Goal: Transaction & Acquisition: Purchase product/service

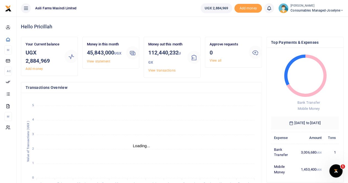
scroll to position [4, 4]
click at [299, 9] on span "Consumables managed-Joselyne" at bounding box center [316, 10] width 53 height 5
click at [315, 20] on link "Switch accounts" at bounding box center [322, 20] width 43 height 8
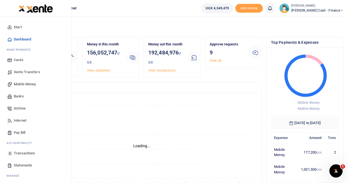
scroll to position [4, 4]
click at [23, 96] on span "Banks" at bounding box center [19, 95] width 10 height 5
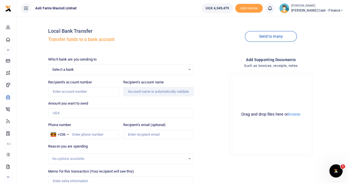
click at [66, 66] on div "Select a bank Select an option..." at bounding box center [120, 69] width 145 height 6
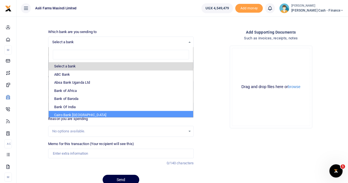
scroll to position [27, 0]
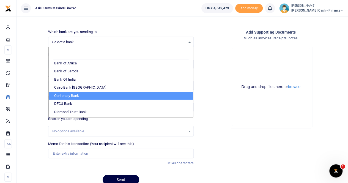
click at [76, 94] on li "Centenary Bank" at bounding box center [121, 96] width 144 height 8
select select "CENT"
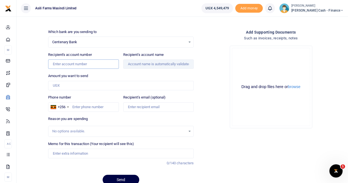
click at [62, 64] on input "Recipient's account number" at bounding box center [83, 63] width 70 height 9
paste input "3201581755"
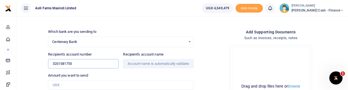
type input "3201581755"
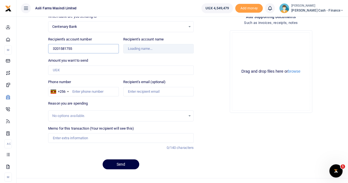
scroll to position [51, 0]
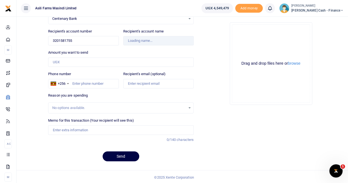
click at [64, 106] on div "No options available." at bounding box center [118, 107] width 133 height 5
type input "John Fischer Muganzi"
click at [61, 127] on input "Memo for this transaction (Your recipient will see this)" at bounding box center [120, 129] width 145 height 9
paste input "Salary Advance"
click at [52, 128] on input "Salary Advance" at bounding box center [120, 129] width 145 height 9
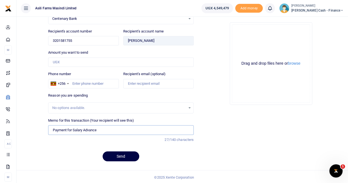
click at [110, 128] on input "Payment for Salary Advance" at bounding box center [120, 129] width 145 height 9
click at [70, 57] on input "Amount you want to send" at bounding box center [120, 61] width 145 height 9
click at [70, 60] on input "Amount you want to send" at bounding box center [120, 61] width 145 height 9
click at [75, 60] on input "Amount you want to send" at bounding box center [120, 61] width 145 height 9
drag, startPoint x: 164, startPoint y: 40, endPoint x: 122, endPoint y: 41, distance: 41.8
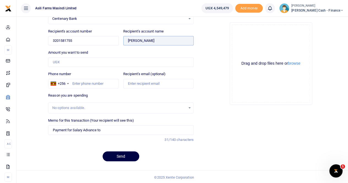
click at [122, 41] on div "Recipient's account name Found" at bounding box center [158, 37] width 75 height 17
click at [109, 129] on input "Payment for Salary Advance to" at bounding box center [120, 129] width 145 height 9
paste input "[PERSON_NAME]"
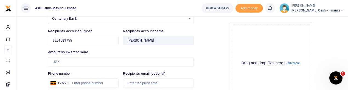
type input "Payment for Salary Advance to John Fischer Muganzi"
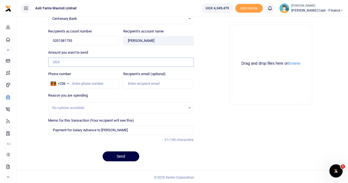
click at [57, 61] on input "Amount you want to send" at bounding box center [120, 61] width 145 height 9
paste input "600,000"
type input "600,000"
click at [293, 62] on button "browse" at bounding box center [294, 63] width 12 height 4
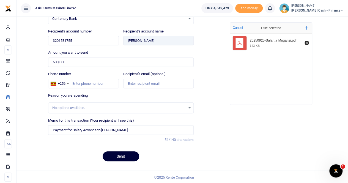
click at [116, 156] on button "Send" at bounding box center [120, 156] width 37 height 10
click at [78, 86] on input "Phone number" at bounding box center [83, 83] width 70 height 9
type input "759515822"
click at [141, 82] on input "Recipient's email (optional)" at bounding box center [158, 83] width 70 height 9
type input "ankunda.pricillah@agilis-partners.com"
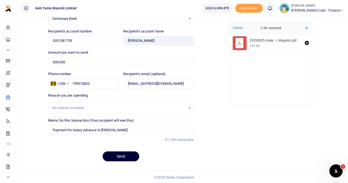
click at [115, 156] on button "Send" at bounding box center [120, 156] width 37 height 10
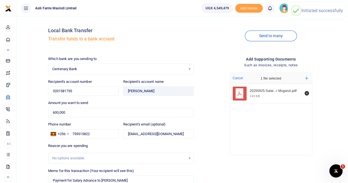
scroll to position [0, 0]
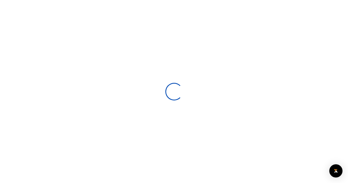
select select
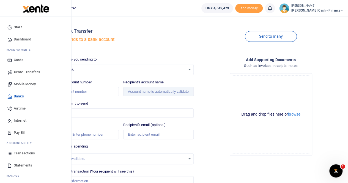
click at [23, 153] on span "Transactions" at bounding box center [24, 152] width 21 height 5
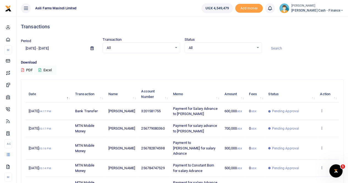
click at [91, 48] on icon at bounding box center [91, 48] width 3 height 4
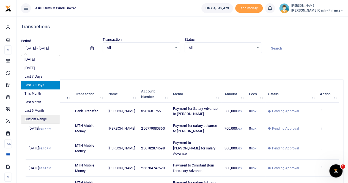
click at [34, 117] on li "Custom Range" at bounding box center [40, 119] width 38 height 9
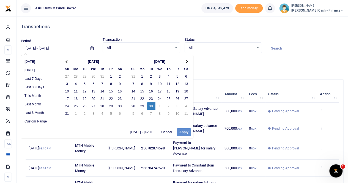
click at [182, 131] on div "09/01/2025 - 09/04/2025 Cancel Apply" at bounding box center [107, 132] width 172 height 12
click at [230, 35] on div "Transactions" at bounding box center [182, 26] width 322 height 20
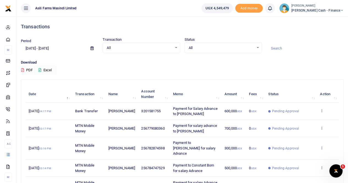
click at [326, 7] on small "[PERSON_NAME]" at bounding box center [317, 6] width 52 height 5
click at [316, 21] on link "Switch accounts" at bounding box center [303, 20] width 43 height 8
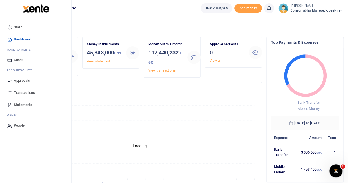
scroll to position [4, 4]
click at [24, 93] on span "Transactions" at bounding box center [24, 92] width 21 height 5
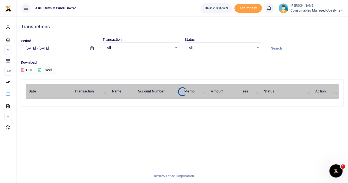
click at [94, 49] on span at bounding box center [92, 48] width 12 height 9
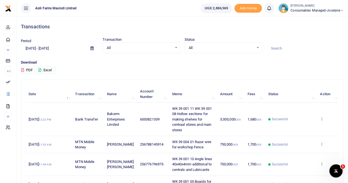
click at [92, 48] on icon at bounding box center [91, 48] width 3 height 4
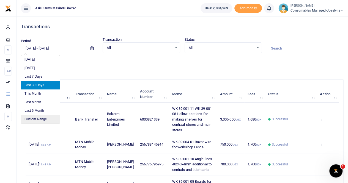
click at [41, 118] on li "Custom Range" at bounding box center [40, 119] width 38 height 9
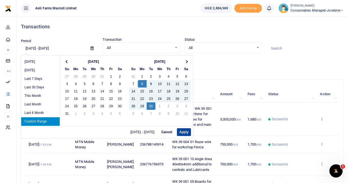
click at [184, 133] on button "Apply" at bounding box center [184, 132] width 14 height 8
type input "[DATE] - [DATE]"
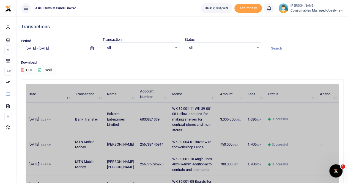
click at [46, 68] on button "Excel" at bounding box center [45, 69] width 23 height 9
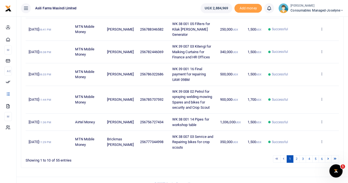
scroll to position [175, 0]
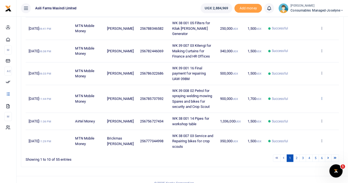
click at [322, 96] on icon at bounding box center [322, 98] width 4 height 4
click at [300, 102] on link "View details" at bounding box center [301, 102] width 43 height 8
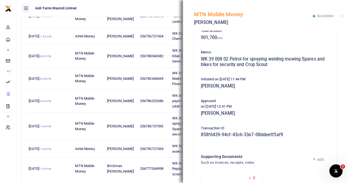
scroll to position [55, 0]
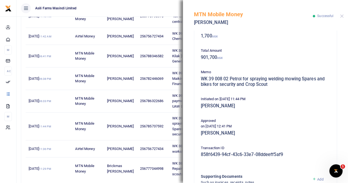
click at [343, 16] on div "MTN Mobile Money Godfrey Balikata Successful" at bounding box center [265, 15] width 165 height 31
click at [342, 18] on button "Close" at bounding box center [342, 16] width 4 height 4
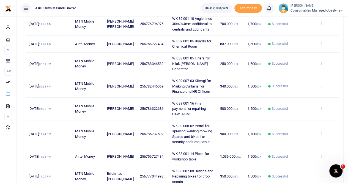
scroll to position [148, 0]
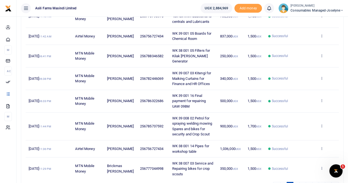
click at [323, 117] on td "View details Send again" at bounding box center [328, 126] width 22 height 28
click at [321, 124] on icon at bounding box center [322, 126] width 4 height 4
click at [298, 129] on link "View details" at bounding box center [301, 129] width 43 height 8
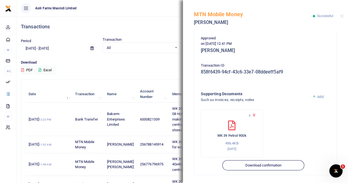
scroll to position [138, 0]
click at [249, 116] on icon at bounding box center [250, 115] width 4 height 4
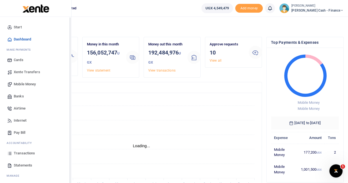
scroll to position [4, 4]
click at [23, 151] on span "Transactions" at bounding box center [24, 152] width 21 height 5
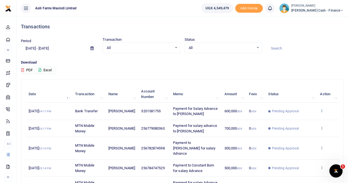
click at [321, 112] on icon at bounding box center [322, 111] width 4 height 4
click at [307, 123] on link "View details" at bounding box center [301, 123] width 43 height 8
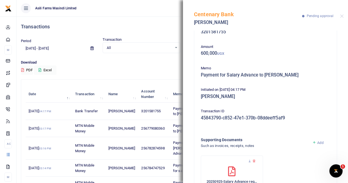
scroll to position [49, 0]
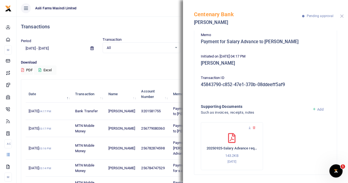
click at [340, 15] on button "Close" at bounding box center [342, 16] width 4 height 4
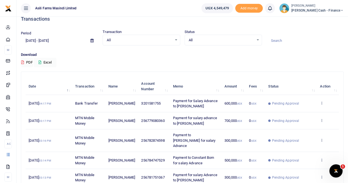
scroll to position [27, 0]
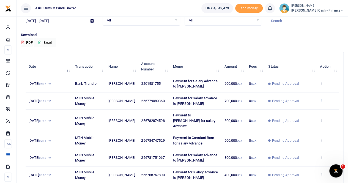
click at [321, 102] on icon at bounding box center [322, 100] width 4 height 4
click at [308, 114] on link "View details" at bounding box center [301, 115] width 43 height 8
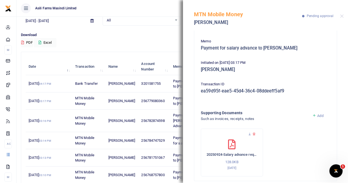
scroll to position [49, 0]
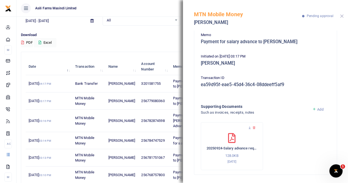
click at [342, 16] on button "Close" at bounding box center [342, 16] width 4 height 4
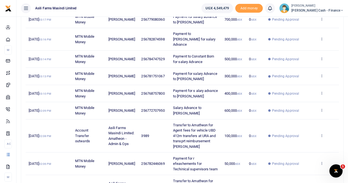
scroll to position [110, 0]
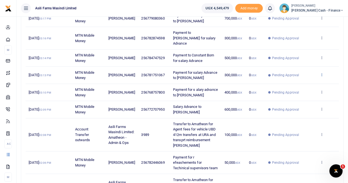
click at [322, 73] on icon at bounding box center [322, 75] width 4 height 4
click at [309, 81] on link "View details" at bounding box center [301, 84] width 43 height 8
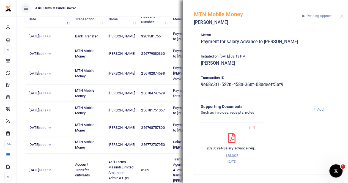
scroll to position [55, 0]
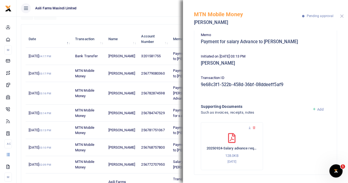
click at [340, 16] on button "Close" at bounding box center [342, 16] width 4 height 4
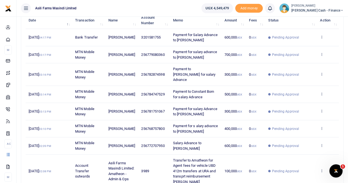
scroll to position [82, 0]
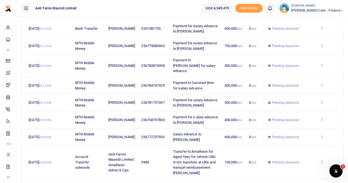
click at [322, 101] on icon at bounding box center [322, 102] width 4 height 4
click at [310, 110] on link "View details" at bounding box center [301, 111] width 43 height 8
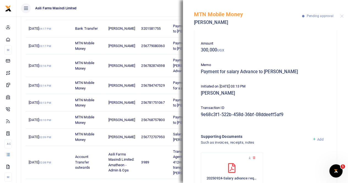
scroll to position [0, 0]
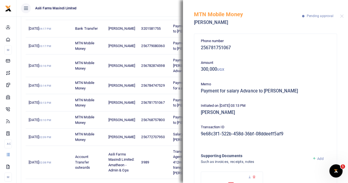
click at [339, 17] on div "MTN Mobile Money Ronald Kusiima Pending approval" at bounding box center [265, 15] width 165 height 31
click at [340, 15] on button "Close" at bounding box center [342, 16] width 4 height 4
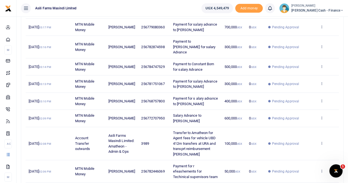
scroll to position [110, 0]
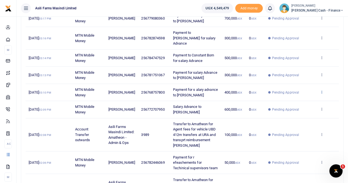
click at [320, 93] on icon at bounding box center [322, 92] width 4 height 4
click at [306, 104] on link "View details" at bounding box center [301, 103] width 43 height 8
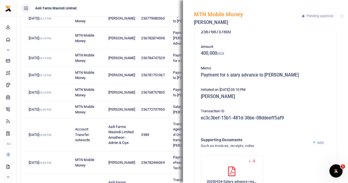
scroll to position [0, 0]
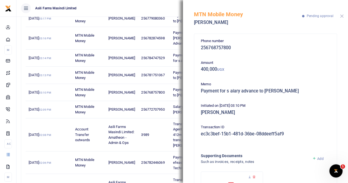
click at [342, 14] on button "Close" at bounding box center [342, 16] width 4 height 4
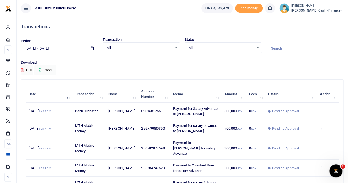
click at [328, 10] on span "Petty Cash - Finance" at bounding box center [317, 10] width 52 height 5
click at [321, 21] on link "Switch accounts" at bounding box center [303, 20] width 43 height 8
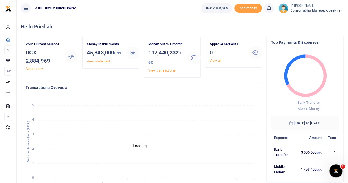
scroll to position [4, 4]
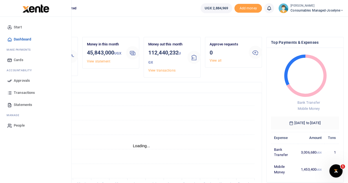
click at [29, 88] on link "Transactions" at bounding box center [35, 93] width 62 height 12
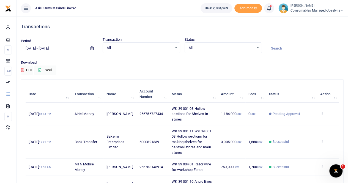
click at [312, 7] on small "[PERSON_NAME]" at bounding box center [316, 6] width 53 height 5
click at [317, 20] on link "Switch accounts" at bounding box center [322, 20] width 43 height 8
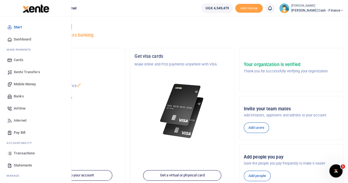
click at [27, 152] on span "Transactions" at bounding box center [24, 152] width 21 height 5
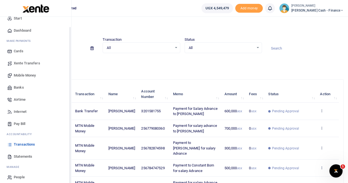
scroll to position [13, 0]
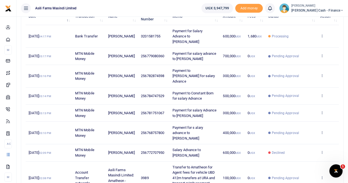
scroll to position [104, 0]
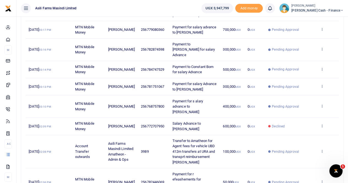
click at [321, 8] on span "[PERSON_NAME] Cash - Finance" at bounding box center [317, 10] width 52 height 5
click at [320, 21] on link "Switch accounts" at bounding box center [303, 20] width 43 height 8
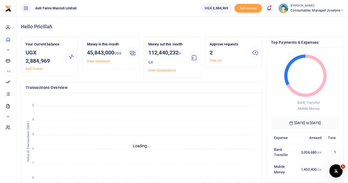
scroll to position [4, 4]
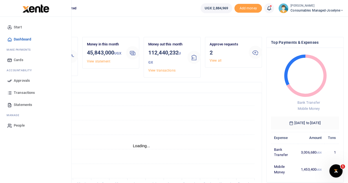
click at [20, 79] on span "Approvals" at bounding box center [22, 80] width 16 height 5
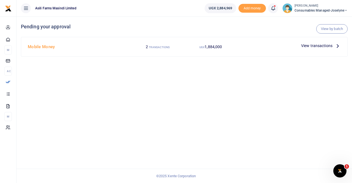
click at [311, 43] on span "View transactions" at bounding box center [316, 46] width 31 height 6
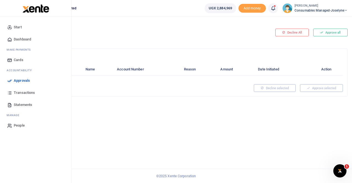
click at [24, 81] on span "Approvals" at bounding box center [22, 80] width 16 height 5
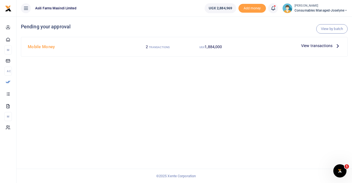
click at [326, 45] on span "View transactions" at bounding box center [316, 46] width 31 height 6
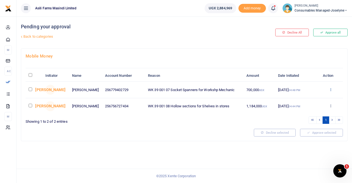
click at [331, 87] on icon at bounding box center [331, 89] width 4 height 4
click at [305, 121] on link "Details" at bounding box center [310, 123] width 43 height 8
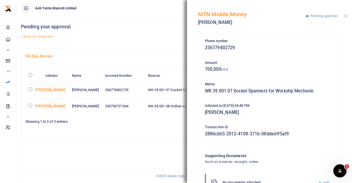
drag, startPoint x: 345, startPoint y: 15, endPoint x: 341, endPoint y: 15, distance: 3.9
click at [345, 15] on button "Close" at bounding box center [346, 16] width 4 height 4
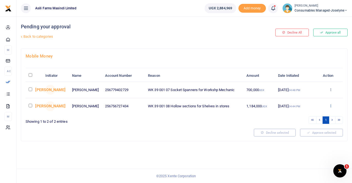
click at [331, 104] on icon at bounding box center [331, 106] width 4 height 4
click at [306, 137] on link "Details" at bounding box center [310, 139] width 43 height 8
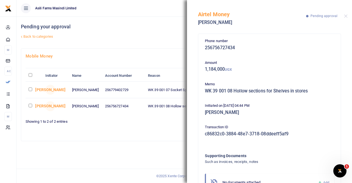
click at [345, 18] on div "Airtel Money [PERSON_NAME] Pending approval" at bounding box center [269, 15] width 165 height 31
click at [345, 15] on button "Close" at bounding box center [346, 16] width 4 height 4
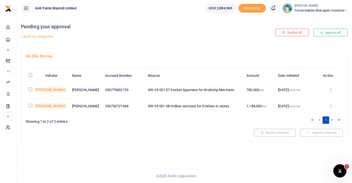
click at [318, 7] on small "[PERSON_NAME]" at bounding box center [320, 6] width 53 height 5
click at [325, 19] on link "Switch accounts" at bounding box center [326, 20] width 43 height 8
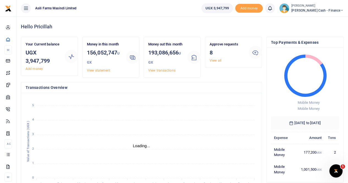
scroll to position [4, 4]
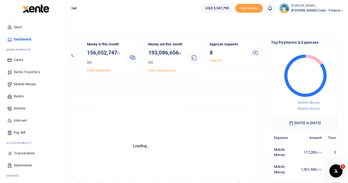
click at [24, 82] on span "Mobile Money" at bounding box center [25, 83] width 22 height 5
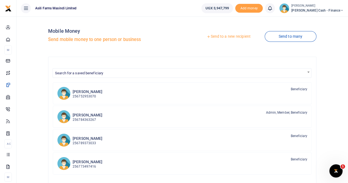
click at [228, 34] on link "Send to a new recipient" at bounding box center [228, 37] width 72 height 10
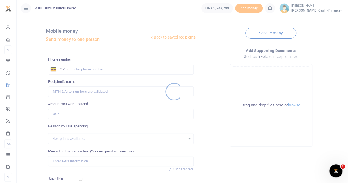
click at [83, 67] on div at bounding box center [174, 91] width 348 height 183
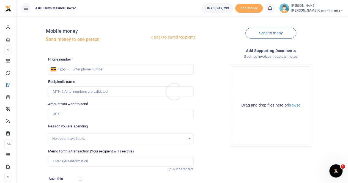
click at [84, 69] on div at bounding box center [174, 91] width 348 height 183
click at [80, 69] on input "text" at bounding box center [120, 69] width 145 height 10
paste input "0784716546"
type input "0784716546"
click at [84, 92] on input "Recipient's name" at bounding box center [120, 91] width 145 height 10
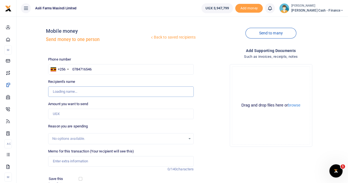
type input "[PERSON_NAME]"
click at [90, 90] on input "Found" at bounding box center [120, 91] width 145 height 10
click at [71, 113] on input "Amount you want to send" at bounding box center [120, 114] width 145 height 10
type input "600,000"
click at [59, 166] on input "Memo for this transaction (Your recipient will see this)" at bounding box center [120, 161] width 145 height 10
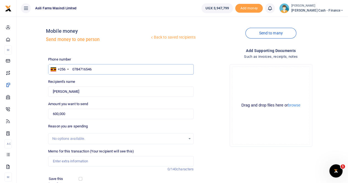
click at [102, 70] on input "0784716546" at bounding box center [120, 69] width 145 height 10
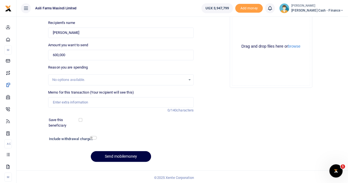
scroll to position [60, 0]
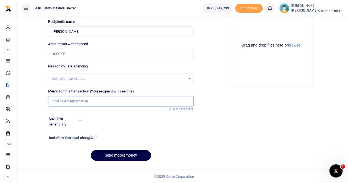
click at [79, 102] on input "Memo for this transaction (Your recipient will see this)" at bounding box center [120, 101] width 145 height 10
drag, startPoint x: 82, startPoint y: 32, endPoint x: 37, endPoint y: 33, distance: 45.9
click at [37, 33] on div "Back to saved recipients Mobile money Send money to one person Send to many Pho…" at bounding box center [182, 63] width 327 height 204
click at [78, 101] on input "Advance to" at bounding box center [120, 101] width 145 height 10
paste input "Godfrey Basaija"
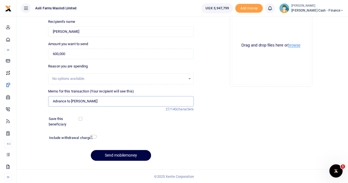
type input "Advance to Godfrey Basaija"
click at [296, 45] on button "browse" at bounding box center [294, 45] width 12 height 4
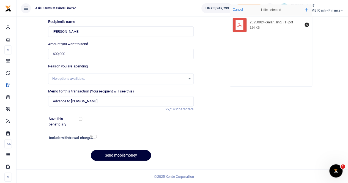
click at [118, 154] on button "Send mobilemoney" at bounding box center [121, 155] width 60 height 11
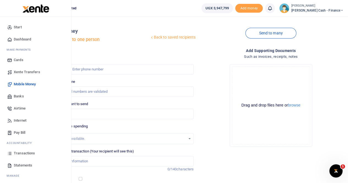
click at [24, 152] on span "Transactions" at bounding box center [24, 152] width 21 height 5
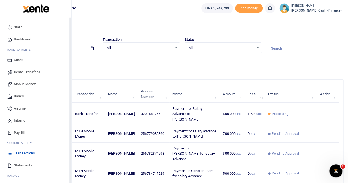
click at [24, 84] on span "Mobile Money" at bounding box center [25, 83] width 22 height 5
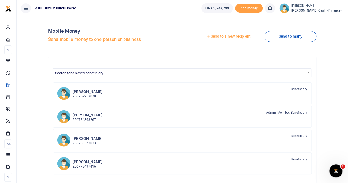
click at [223, 37] on link "Send to a new recipient" at bounding box center [228, 37] width 72 height 10
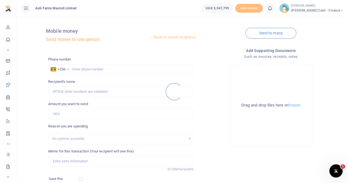
click at [82, 67] on div at bounding box center [174, 91] width 348 height 183
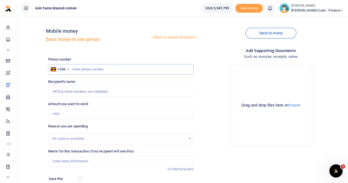
click at [78, 68] on input "text" at bounding box center [120, 69] width 145 height 10
paste input "256 779 402729"
click at [79, 70] on input "256 779 402729" at bounding box center [120, 69] width 145 height 10
click at [81, 93] on input "Recipient's name" at bounding box center [120, 91] width 145 height 10
click at [78, 87] on input "Recipient's name" at bounding box center [120, 91] width 145 height 10
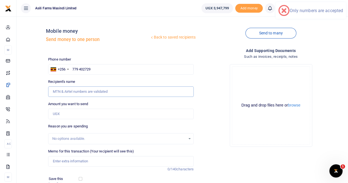
drag, startPoint x: 82, startPoint y: 91, endPoint x: 82, endPoint y: 86, distance: 5.2
click at [82, 91] on input "Recipient's name" at bounding box center [120, 91] width 145 height 10
click at [80, 68] on input "779 402729" at bounding box center [120, 69] width 145 height 10
type input "779402729"
type input "Juliet Auma"
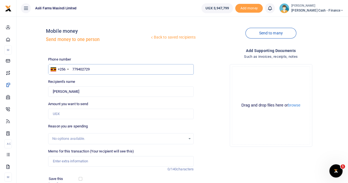
type input "779402729"
click at [67, 113] on input "Amount you want to send" at bounding box center [120, 114] width 145 height 10
type input "40,000"
click at [60, 161] on input "Memo for this transaction (Your recipient will see this)" at bounding box center [120, 161] width 145 height 10
paste input "Transportation of chemicals 264Ltrs from lumumba to newpark cost 40k"
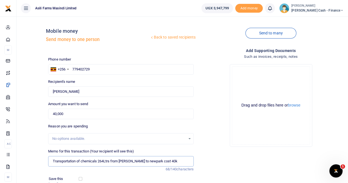
click at [54, 161] on input "Transportation of chemicals 264Ltrs from lumumba to newpark cost 40k" at bounding box center [120, 161] width 145 height 10
click at [52, 161] on input "Transportation of chemicals 264Ltrs from lumumba to newpark cost 40k" at bounding box center [120, 161] width 145 height 10
click at [188, 161] on input "Payment for Transportation of chemicals 264Ltrs from lumumba to newpark cost 40k" at bounding box center [120, 161] width 145 height 10
click at [190, 161] on input "Payment for Transportation of chemicals 264Ltrs from lumumba to newpark cost 40k" at bounding box center [120, 161] width 145 height 10
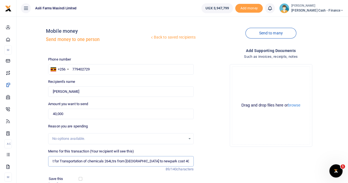
type input "Payment for Transportation of chemicals 264Ltrs from lumumba to newpark cost 40…"
drag, startPoint x: 64, startPoint y: 92, endPoint x: 38, endPoint y: 93, distance: 26.4
click at [38, 93] on div "Back to saved recipients Mobile money Send money to one person Send to many Pho…" at bounding box center [182, 123] width 327 height 204
click at [101, 93] on input "Found" at bounding box center [120, 91] width 145 height 10
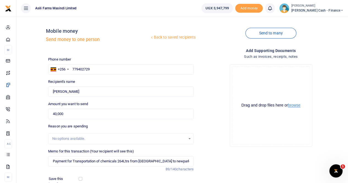
click at [290, 106] on button "browse" at bounding box center [294, 105] width 12 height 4
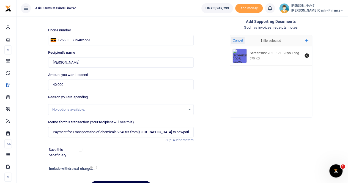
scroll to position [60, 0]
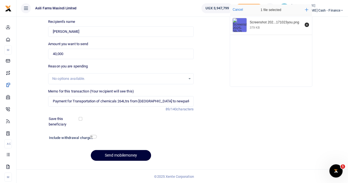
click at [111, 152] on button "Send mobilemoney" at bounding box center [121, 155] width 60 height 11
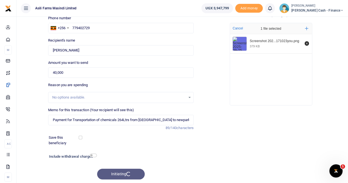
scroll to position [32, 0]
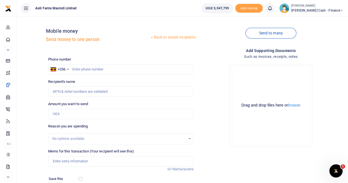
click at [320, 7] on small "[PERSON_NAME]" at bounding box center [317, 6] width 52 height 5
click at [317, 16] on link "Switch accounts" at bounding box center [303, 20] width 43 height 8
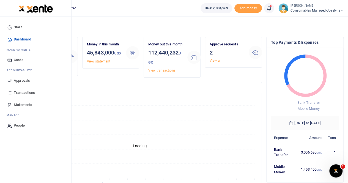
scroll to position [4, 4]
click at [19, 78] on span "Approvals" at bounding box center [22, 80] width 16 height 5
click at [24, 80] on span "Approvals" at bounding box center [22, 80] width 16 height 5
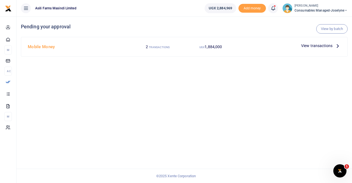
click at [320, 45] on span "View transactions" at bounding box center [316, 46] width 31 height 6
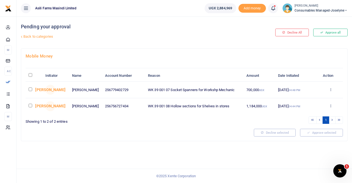
click at [324, 28] on div "Decline All Approve all" at bounding box center [294, 32] width 110 height 32
click at [324, 30] on button "Approve all" at bounding box center [330, 33] width 34 height 8
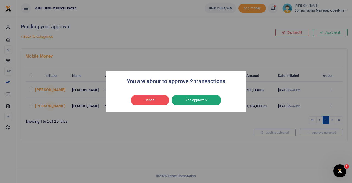
click at [191, 99] on button "Yes approve 2" at bounding box center [195, 100] width 49 height 10
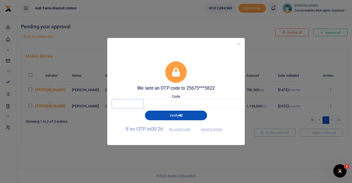
click at [130, 103] on input "text" at bounding box center [128, 103] width 32 height 9
type input "3"
type input "9"
type input "6"
type input "0"
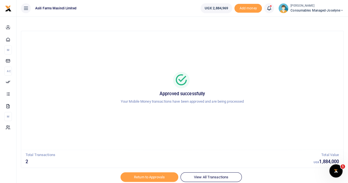
click at [225, 103] on div "Approved successfully Your Mobile Money transactions have been approved and are…" at bounding box center [182, 90] width 309 height 110
click at [309, 9] on span "Consumables managed-Joselyne" at bounding box center [316, 10] width 53 height 5
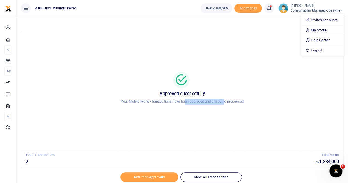
click at [310, 7] on small "[PERSON_NAME]" at bounding box center [316, 6] width 53 height 5
click at [311, 10] on span "Consumables managed-Joselyne" at bounding box center [316, 10] width 53 height 5
click at [319, 20] on link "Switch accounts" at bounding box center [322, 20] width 43 height 8
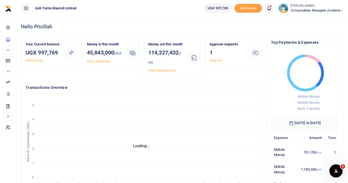
scroll to position [4, 4]
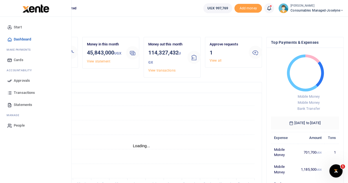
click at [17, 79] on span "Approvals" at bounding box center [22, 80] width 16 height 5
click at [20, 79] on span "Approvals" at bounding box center [22, 80] width 16 height 5
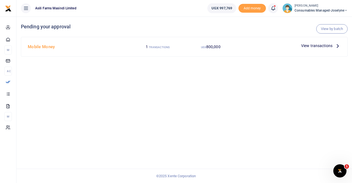
click at [328, 46] on span "View transactions" at bounding box center [316, 46] width 31 height 6
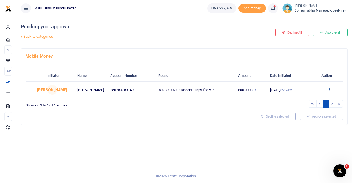
click at [329, 88] on icon at bounding box center [329, 89] width 4 height 4
click at [302, 121] on link "Details" at bounding box center [308, 123] width 43 height 8
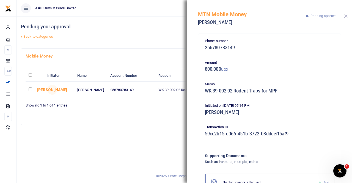
click at [345, 15] on button "Close" at bounding box center [346, 16] width 4 height 4
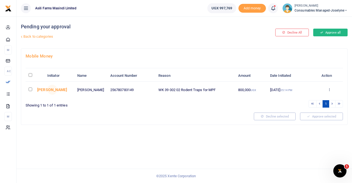
click at [334, 31] on button "Approve all" at bounding box center [330, 33] width 34 height 8
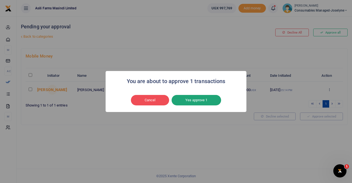
click at [198, 101] on button "Yes approve 1" at bounding box center [195, 100] width 49 height 10
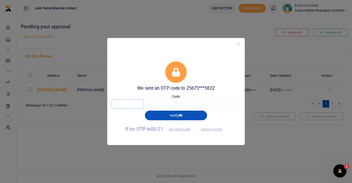
click at [128, 100] on input "text" at bounding box center [128, 103] width 32 height 9
type input "3"
type input "1"
type input "4"
type input "5"
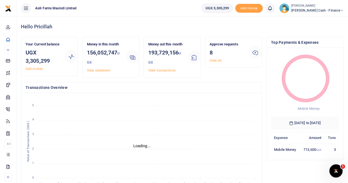
scroll to position [4, 4]
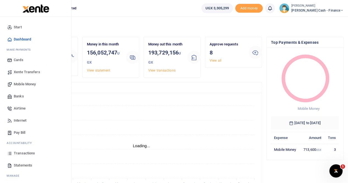
click at [26, 83] on span "Mobile Money" at bounding box center [25, 83] width 22 height 5
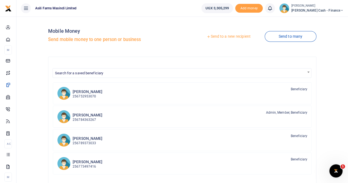
click at [223, 34] on link "Send to a new recipient" at bounding box center [228, 37] width 72 height 10
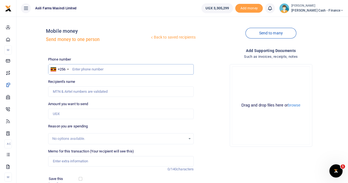
click at [79, 68] on input "text" at bounding box center [120, 69] width 145 height 10
paste input "0788691446"
type input "0788691446"
type input "[PERSON_NAME]"
type input "0788691446"
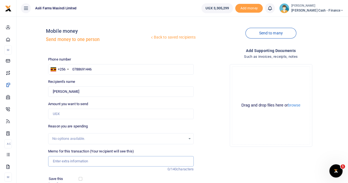
click at [62, 160] on input "Memo for this transaction (Your recipient will see this)" at bounding box center [120, 161] width 145 height 10
paste input "Okeng Fabi"
paste input "kawha [PERSON_NAME]"
click at [152, 161] on input "Transfer for payment of casuals [PERSON_NAME] and [PERSON_NAME]" at bounding box center [120, 161] width 145 height 10
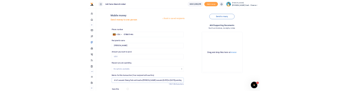
scroll to position [0, 29]
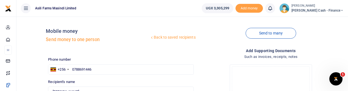
type input "Transfer for payment of casuals Okeng Fabi and kawha [PERSON_NAME] casuals [DAT…"
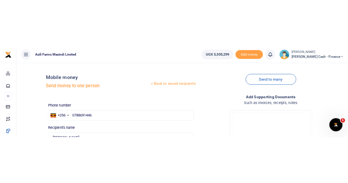
scroll to position [0, 0]
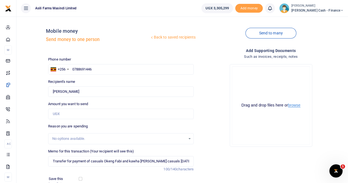
click at [290, 106] on button "browse" at bounding box center [294, 105] width 12 height 4
click at [291, 105] on button "browse" at bounding box center [294, 105] width 12 height 4
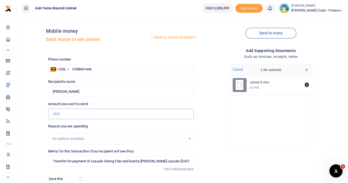
click at [77, 115] on input "Amount you want to send" at bounding box center [120, 114] width 145 height 10
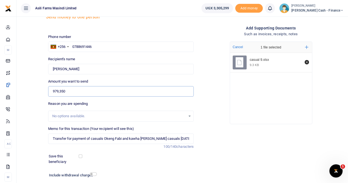
scroll to position [60, 0]
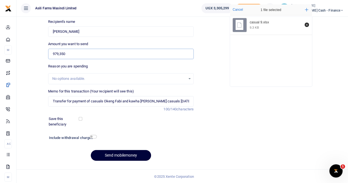
type input "979,350"
click at [108, 154] on button "Send mobilemoney" at bounding box center [121, 155] width 60 height 11
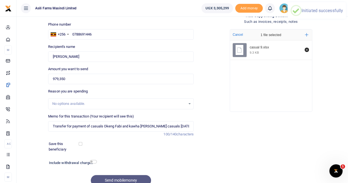
scroll to position [0, 0]
